Goal: Information Seeking & Learning: Learn about a topic

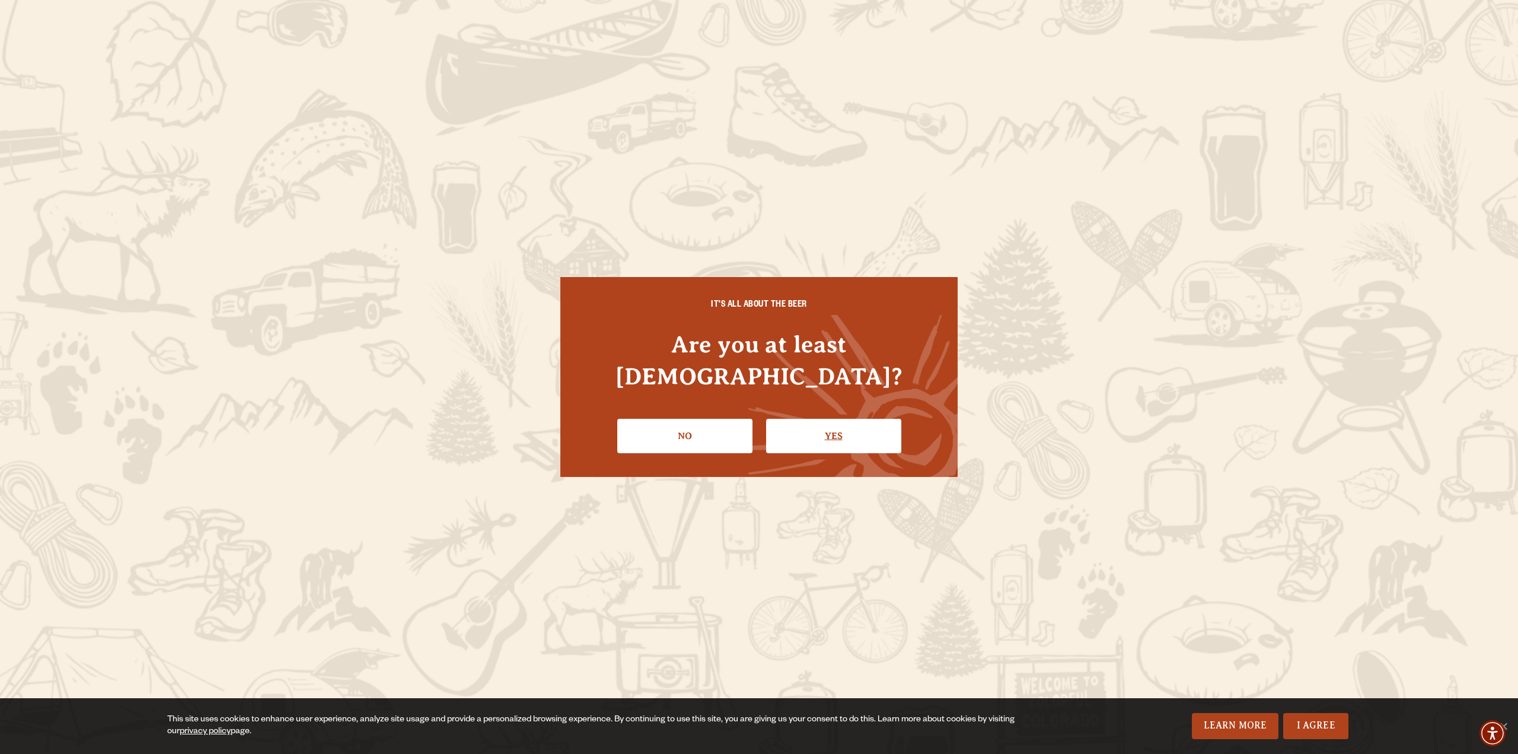
click at [827, 419] on link "Yes" at bounding box center [833, 436] width 135 height 34
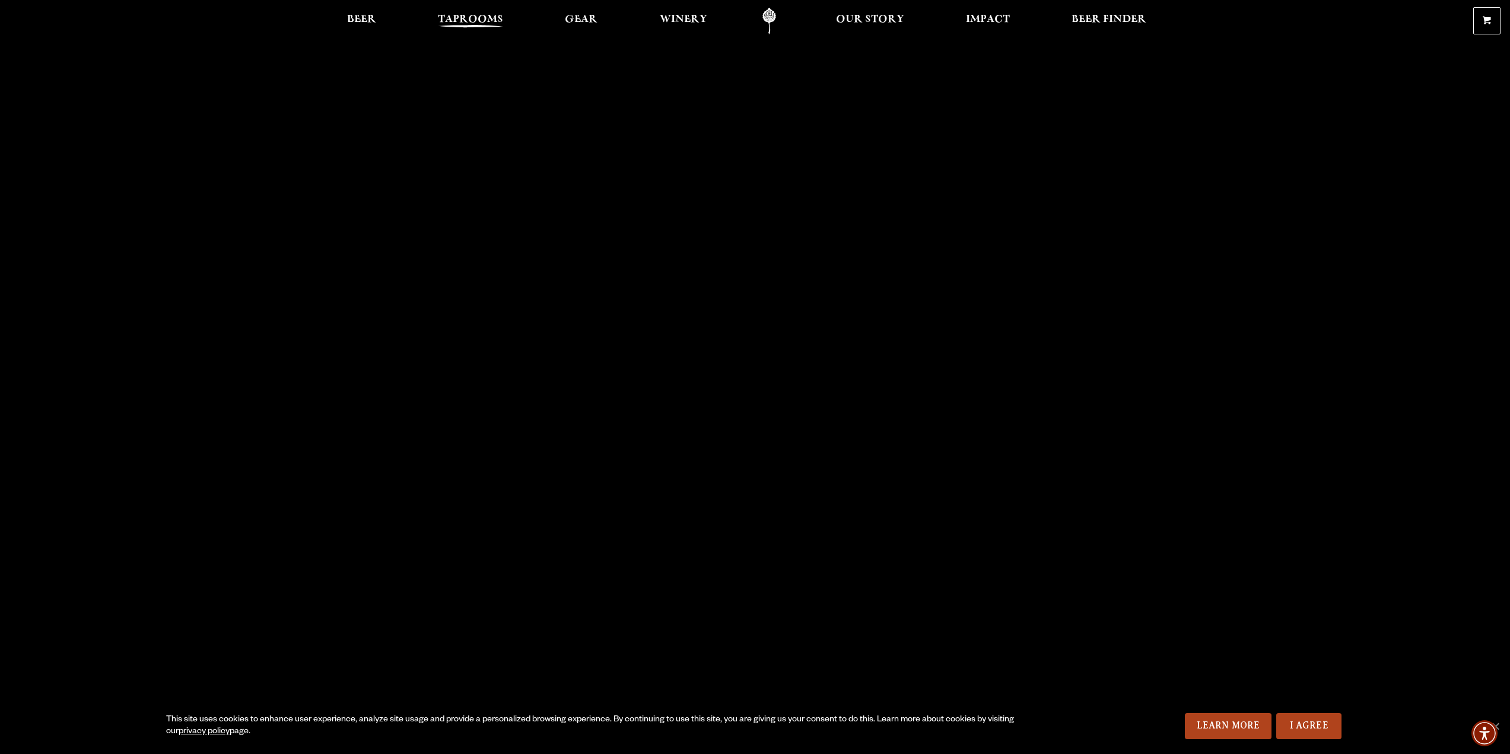
click at [464, 15] on span "Taprooms" at bounding box center [470, 19] width 65 height 9
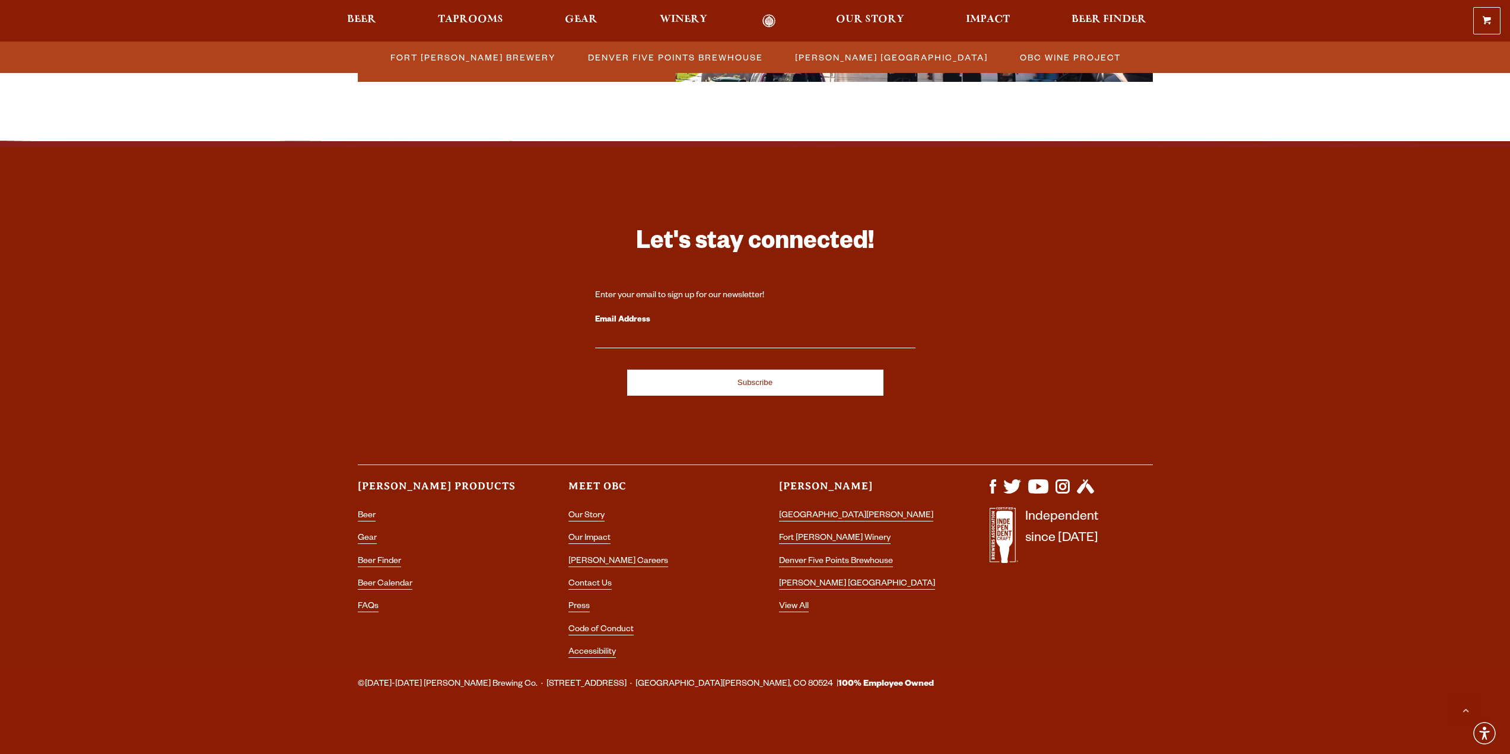
scroll to position [1087, 0]
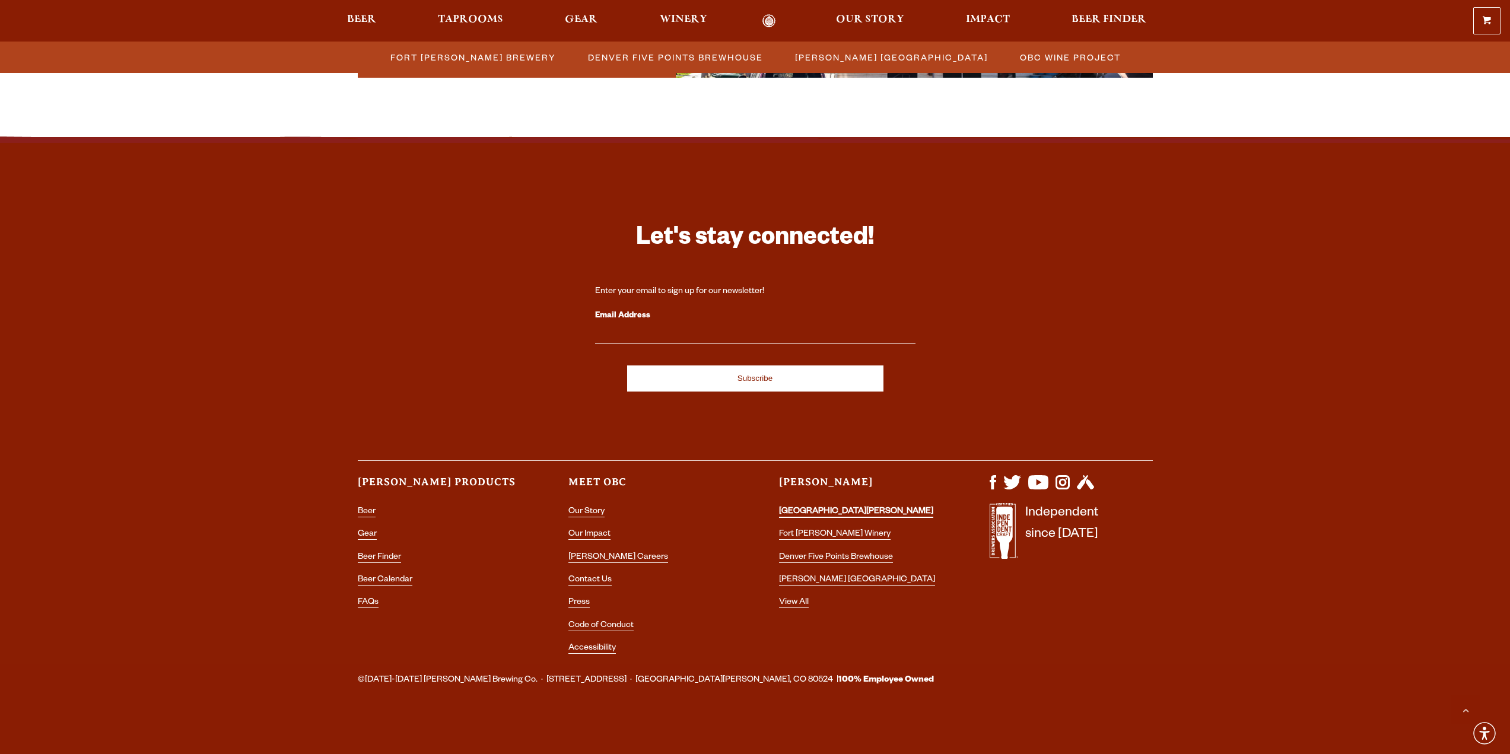
click at [811, 510] on link "[GEOGRAPHIC_DATA][PERSON_NAME]" at bounding box center [856, 512] width 154 height 11
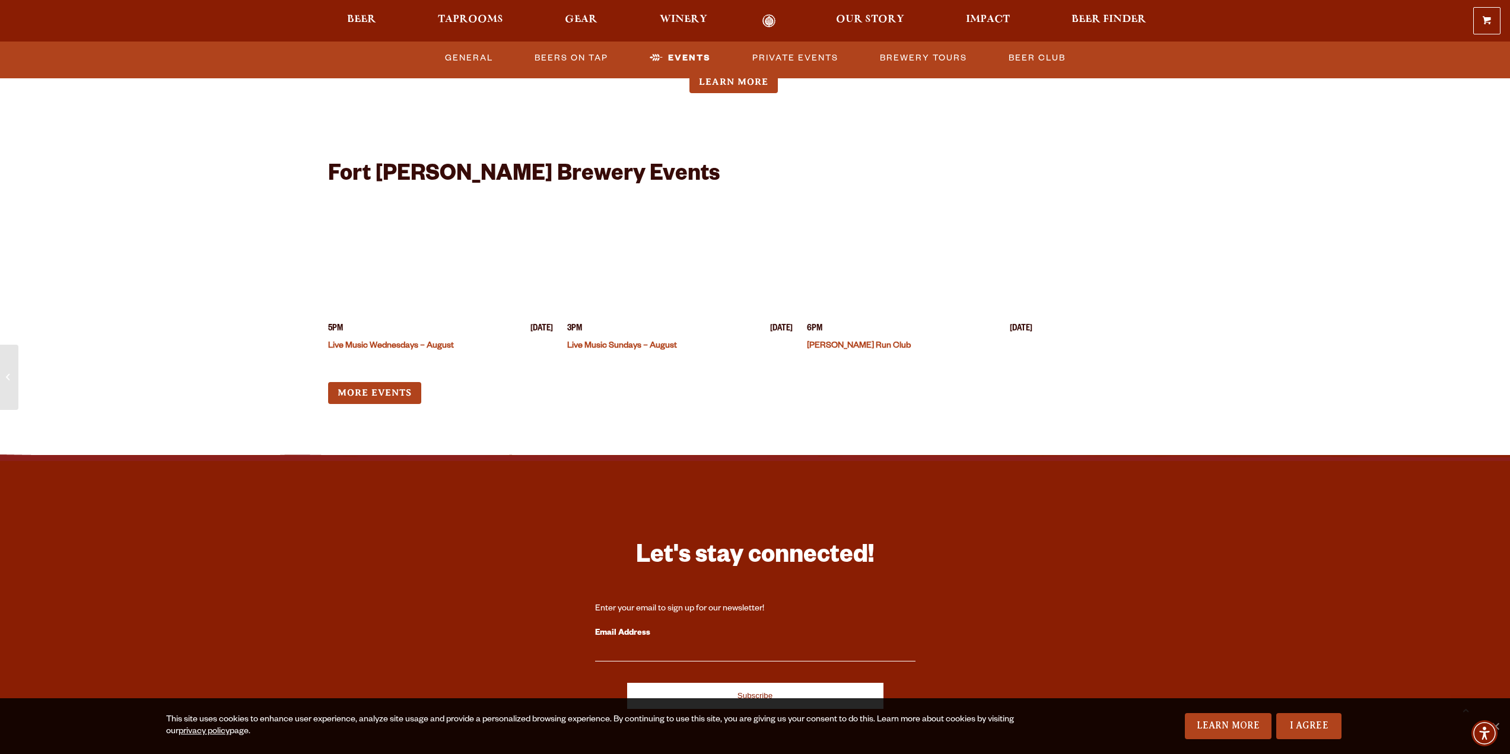
scroll to position [2966, 0]
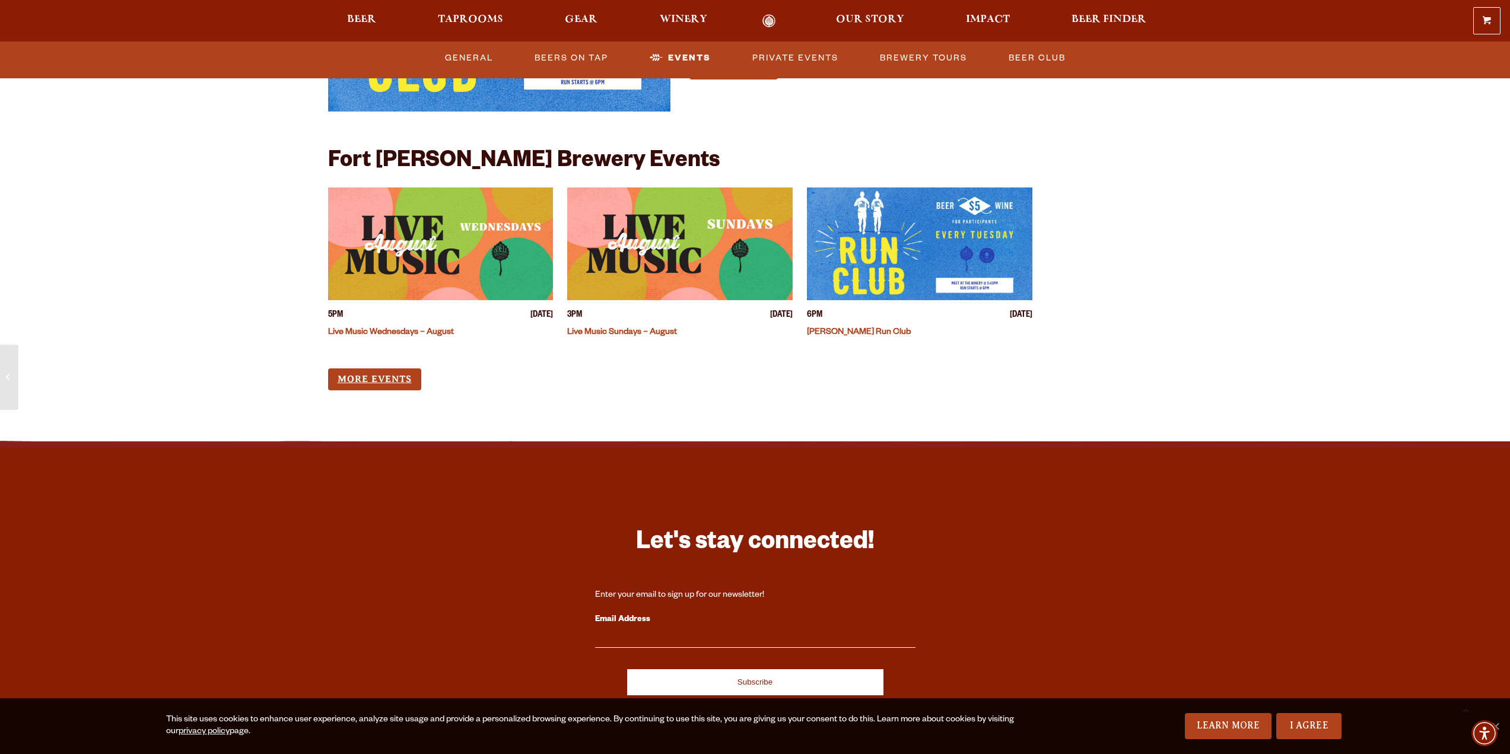
click at [367, 368] on link "More Events" at bounding box center [374, 379] width 93 height 22
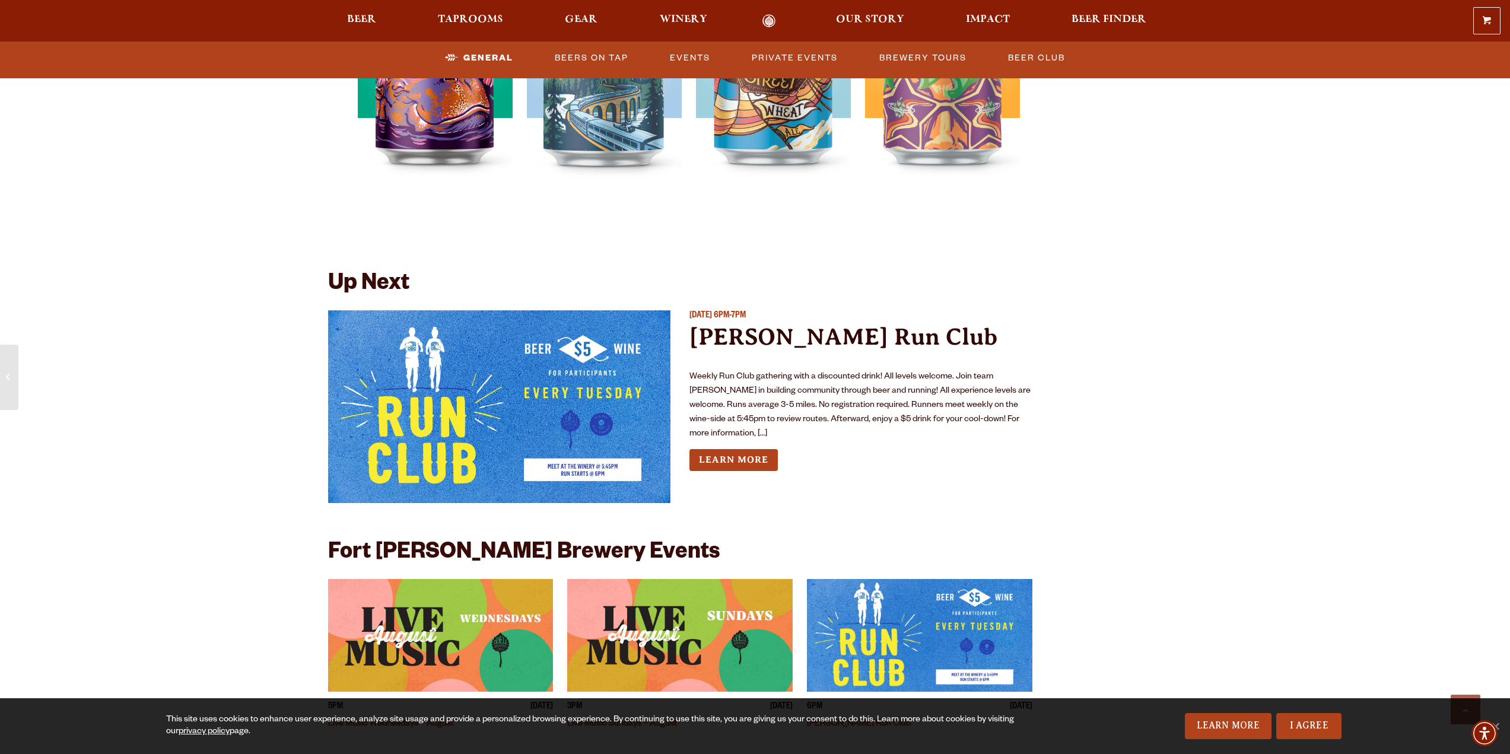
scroll to position [2550, 0]
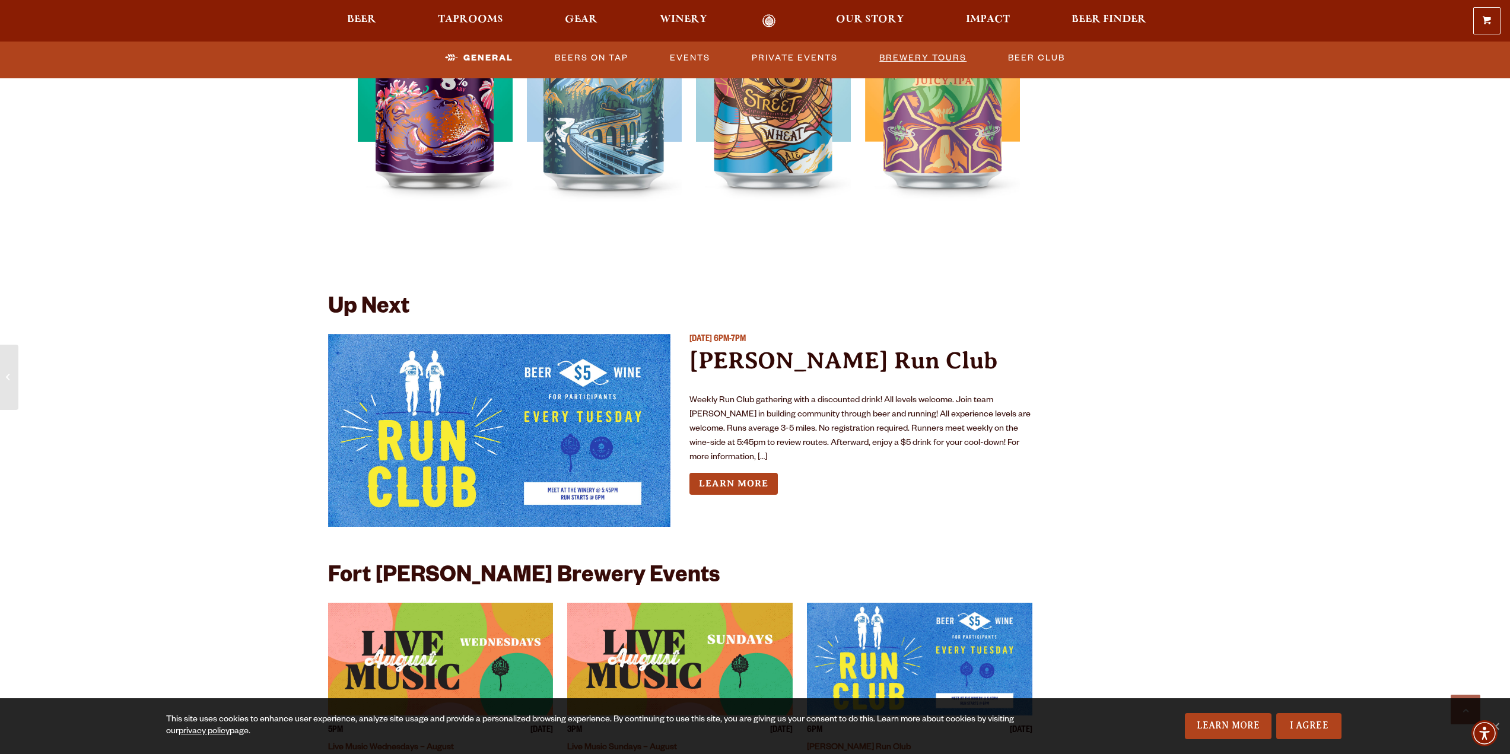
click at [914, 59] on link "Brewery Tours" at bounding box center [922, 57] width 97 height 27
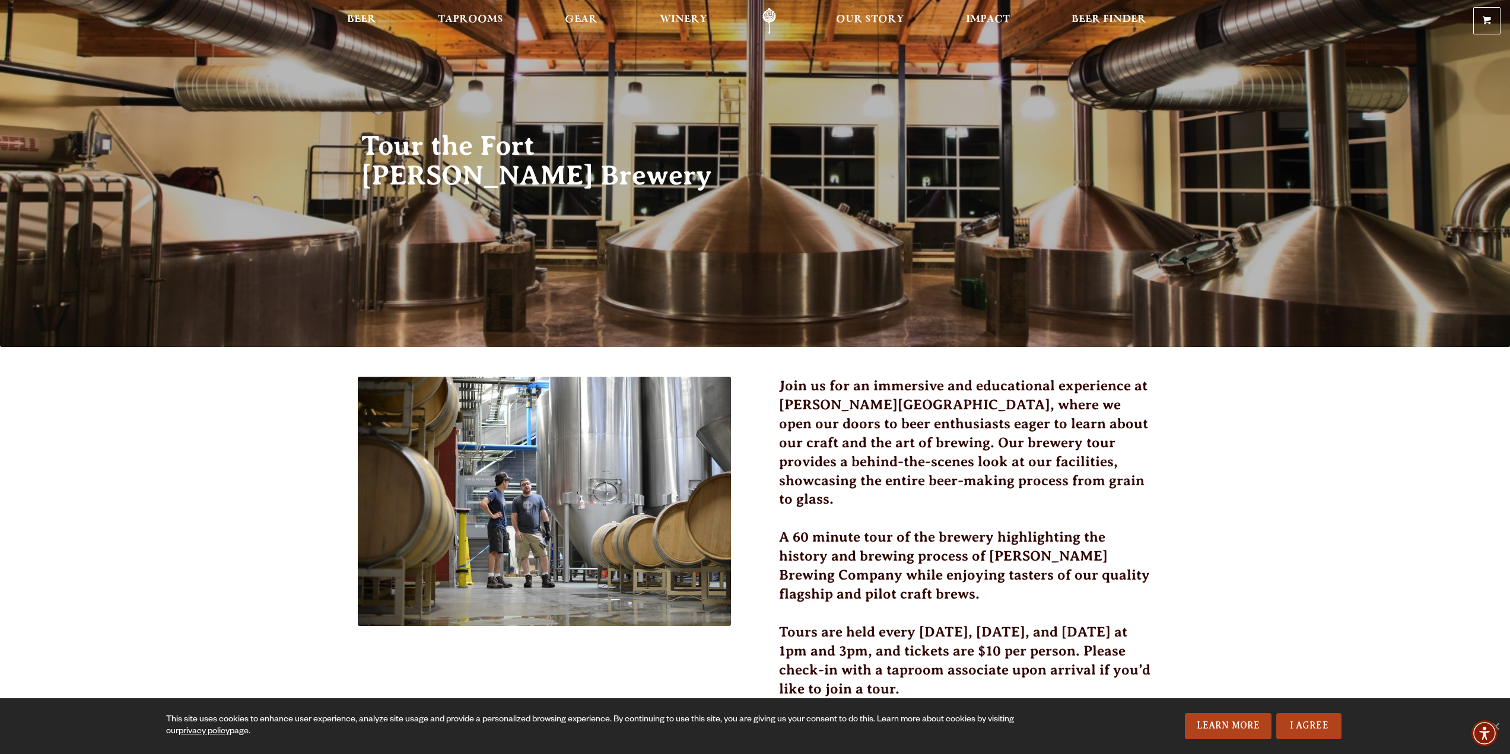
scroll to position [59, 0]
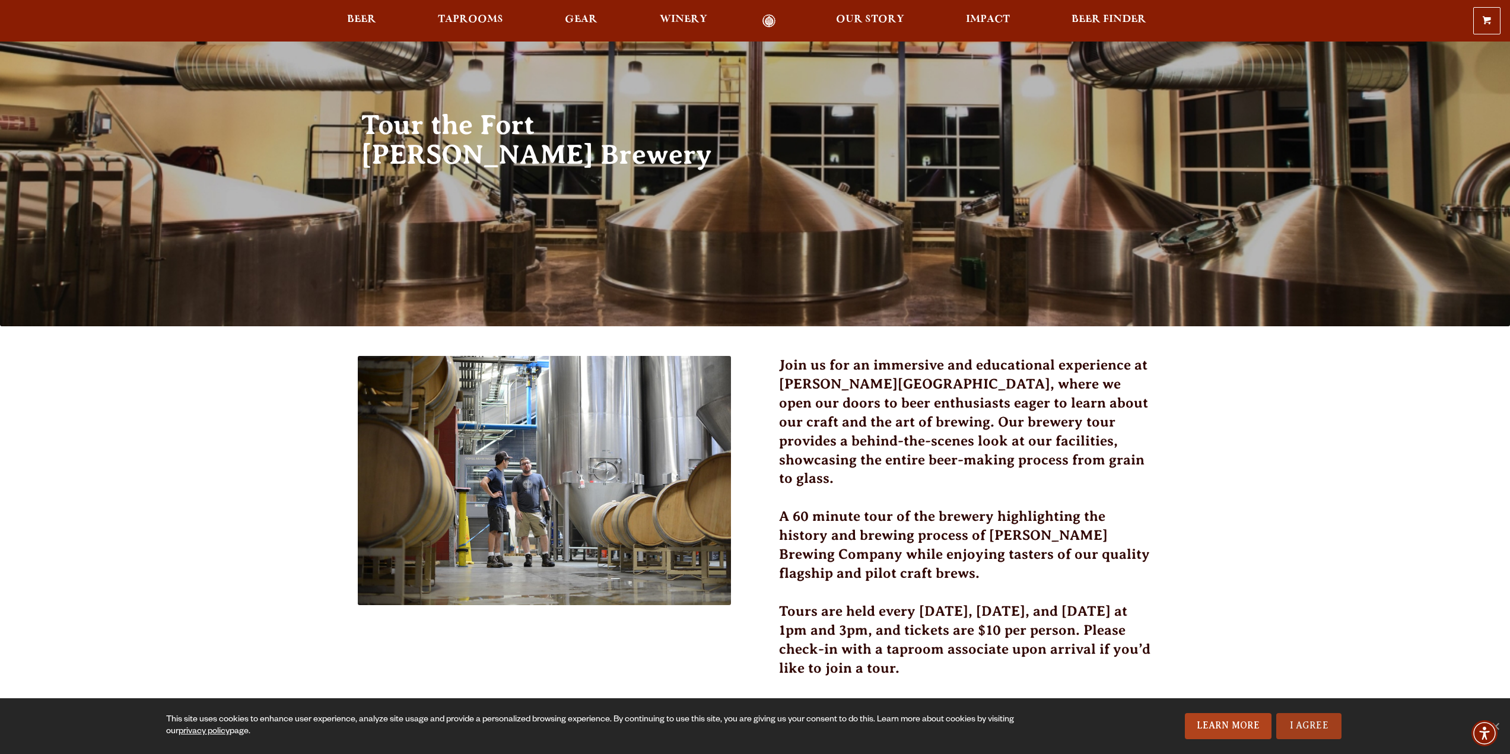
click at [1320, 730] on link "I Agree" at bounding box center [1308, 726] width 65 height 26
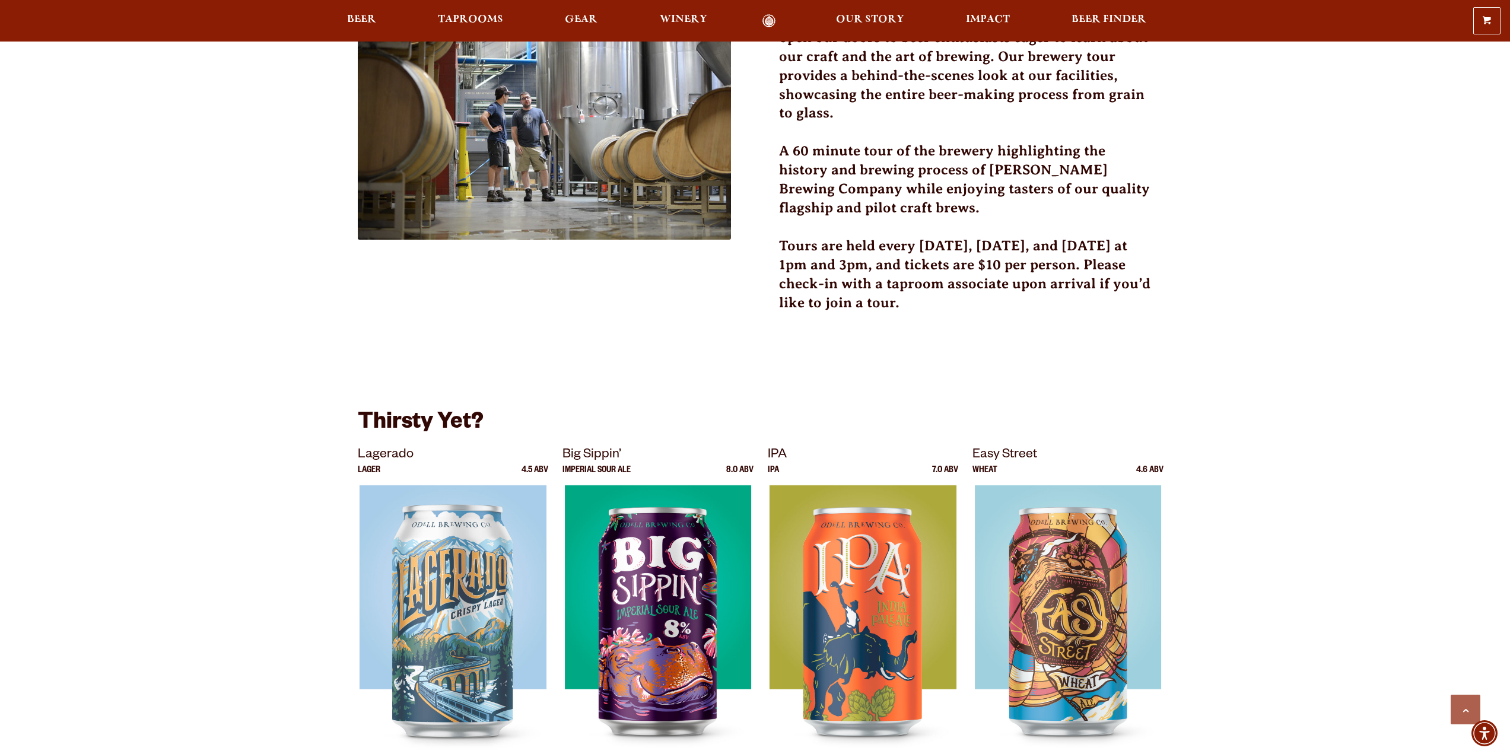
scroll to position [14, 0]
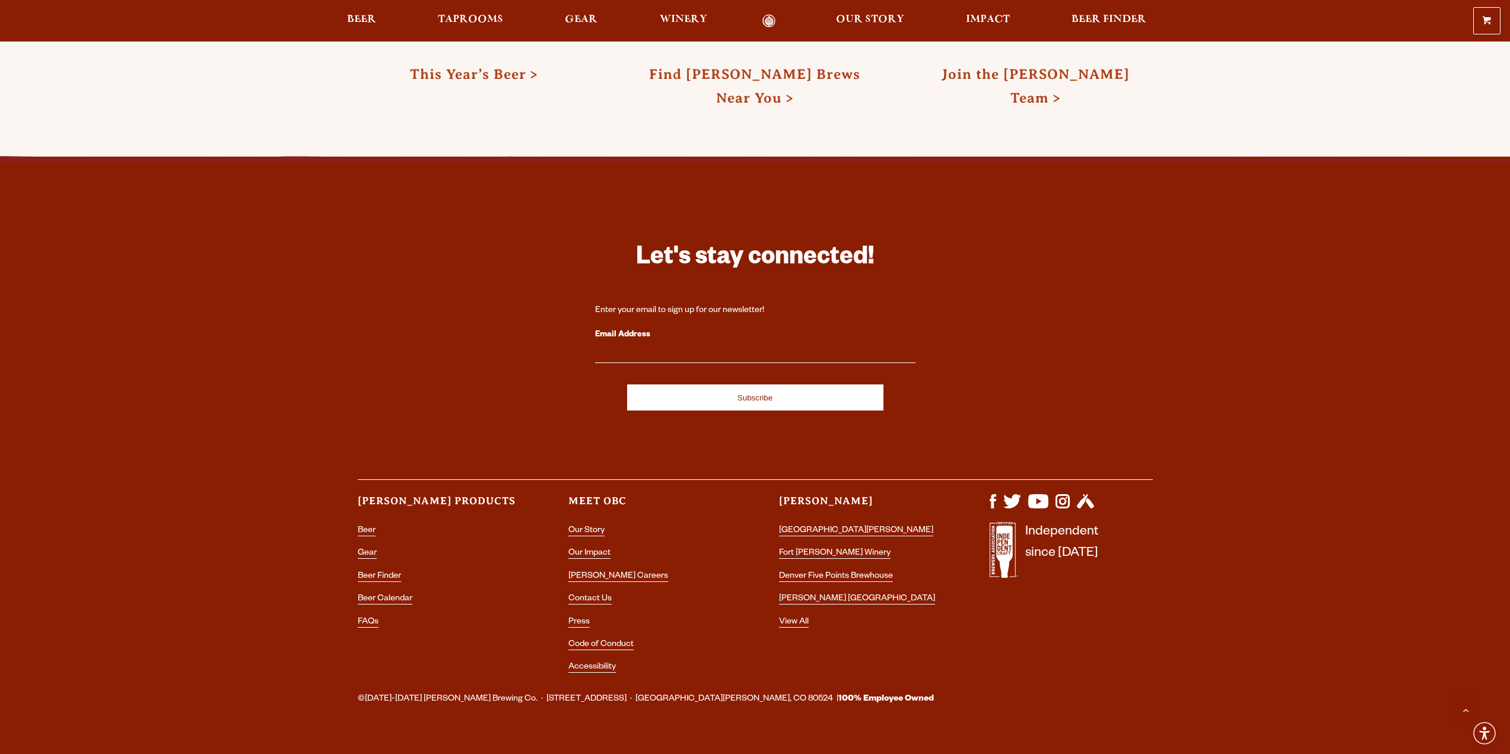
scroll to position [3541, 0]
